Goal: Check status: Check status

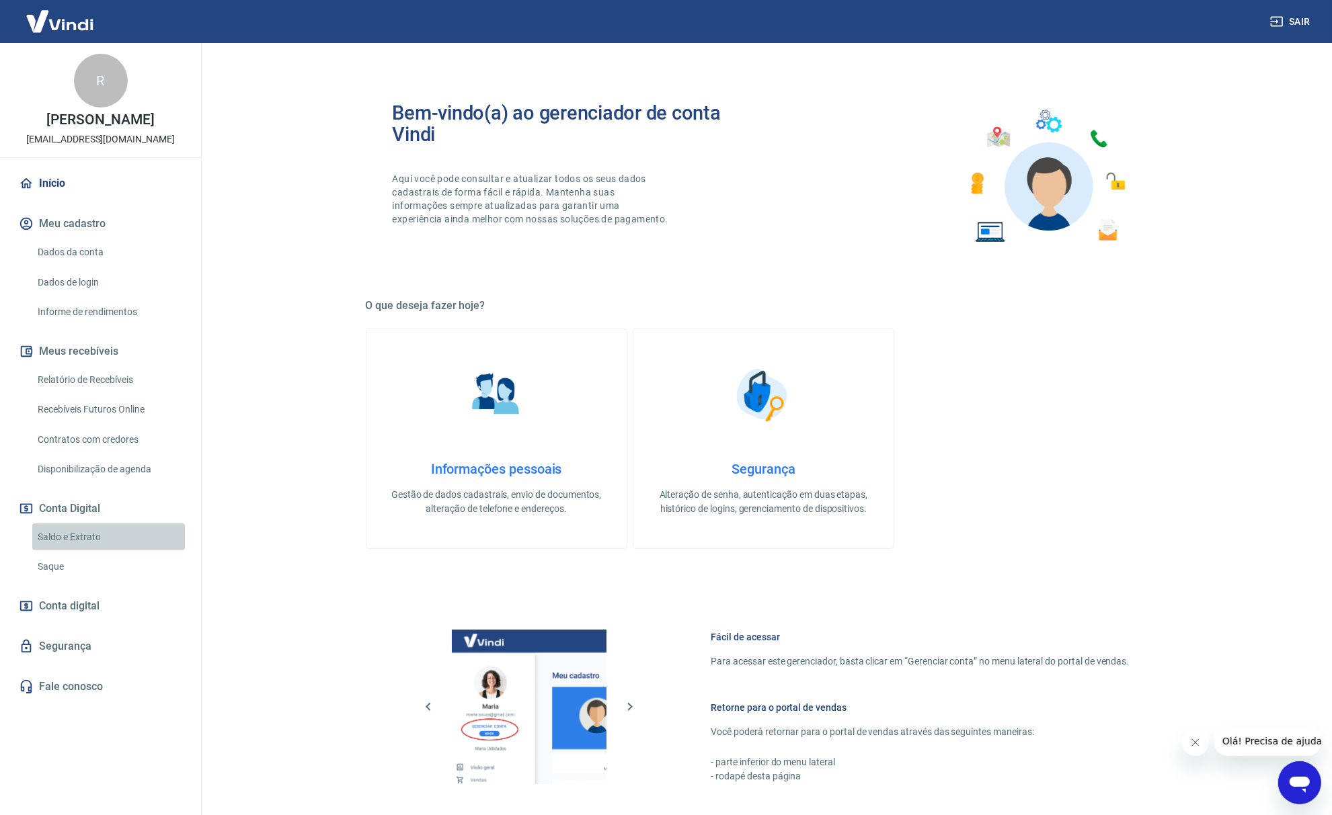
click at [52, 538] on link "Saldo e Extrato" at bounding box center [108, 538] width 153 height 28
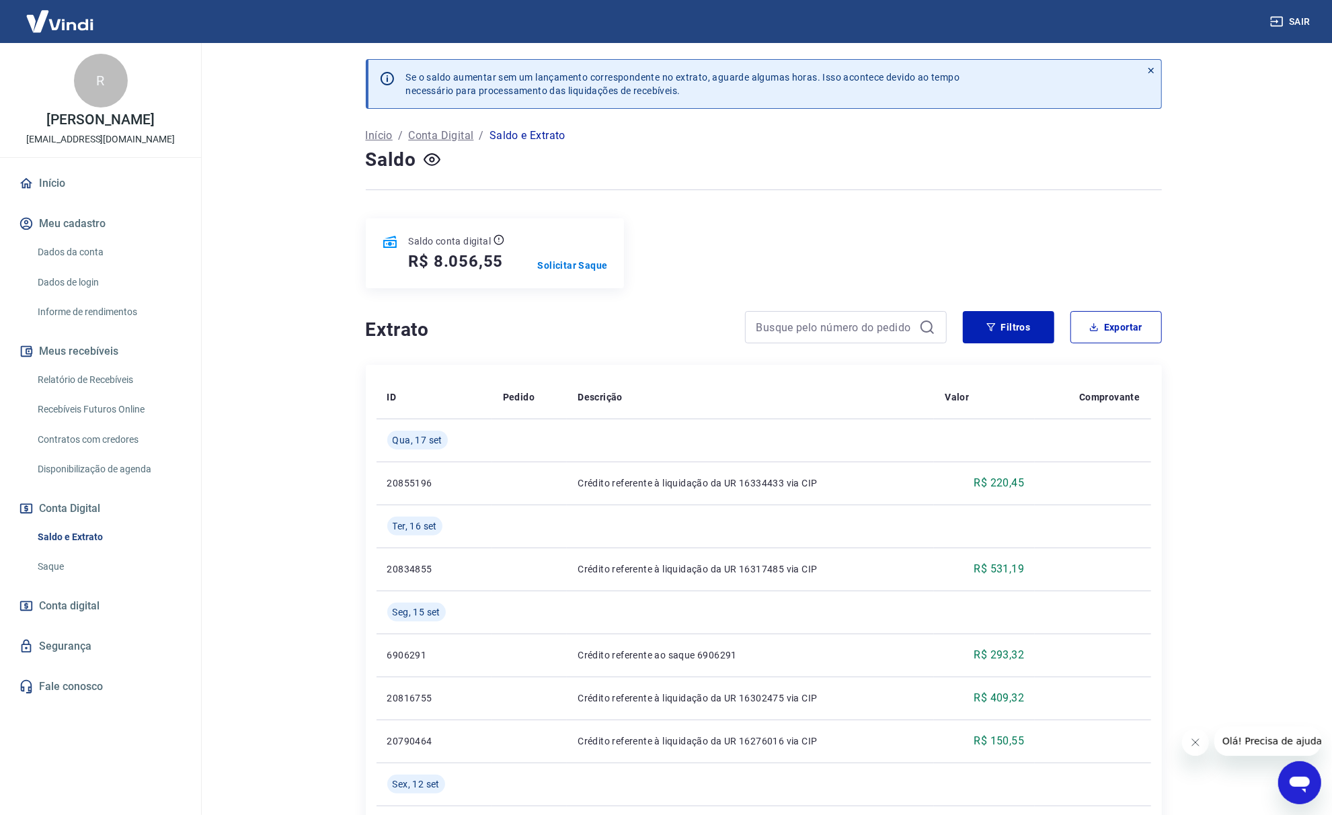
click at [1141, 157] on div "Saldo" at bounding box center [764, 160] width 796 height 27
click at [106, 372] on link "Relatório de Recebíveis" at bounding box center [108, 380] width 153 height 28
